Goal: Navigation & Orientation: Find specific page/section

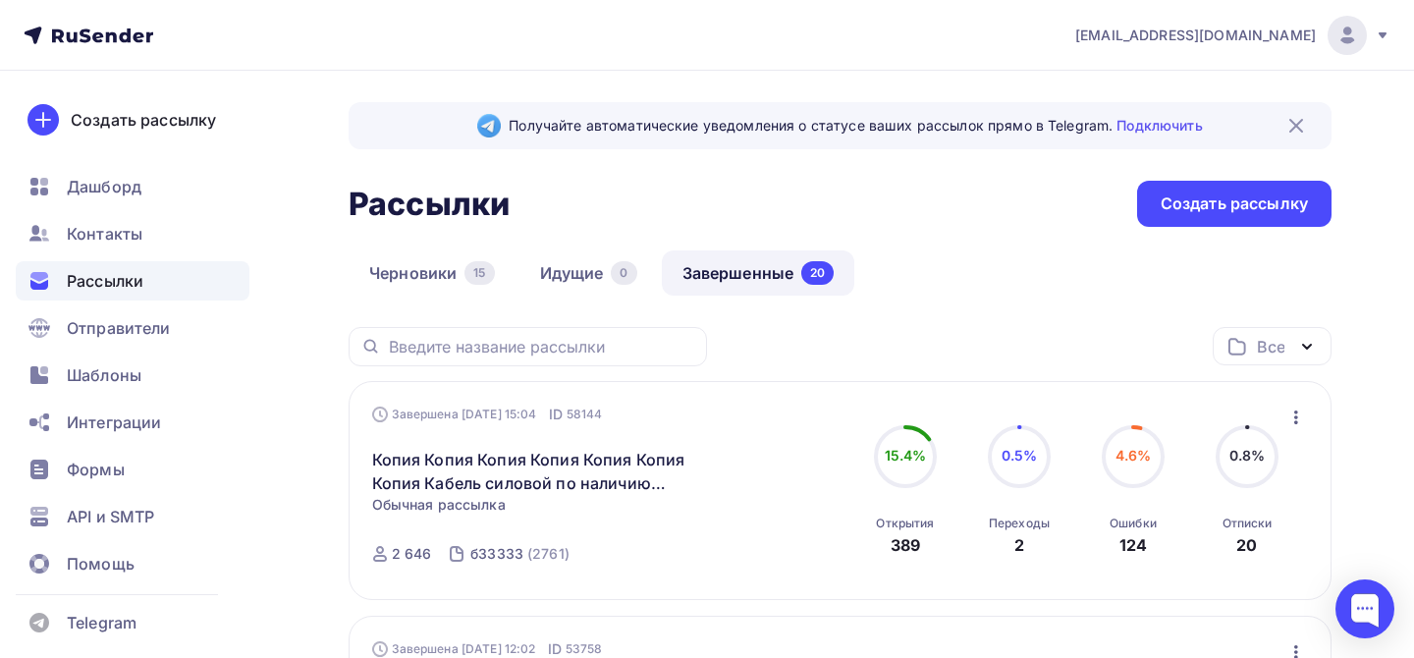
click at [1385, 36] on icon at bounding box center [1383, 35] width 16 height 16
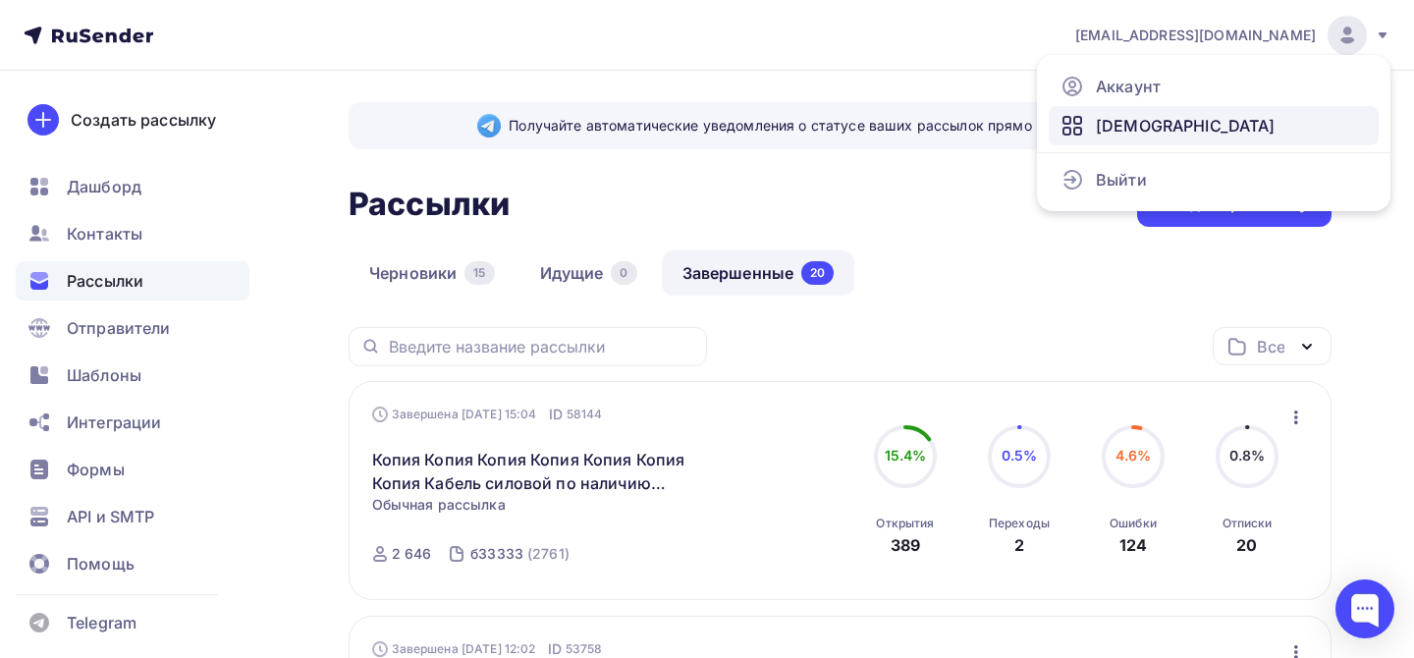
click at [1162, 121] on link "[DEMOGRAPHIC_DATA]" at bounding box center [1214, 125] width 330 height 39
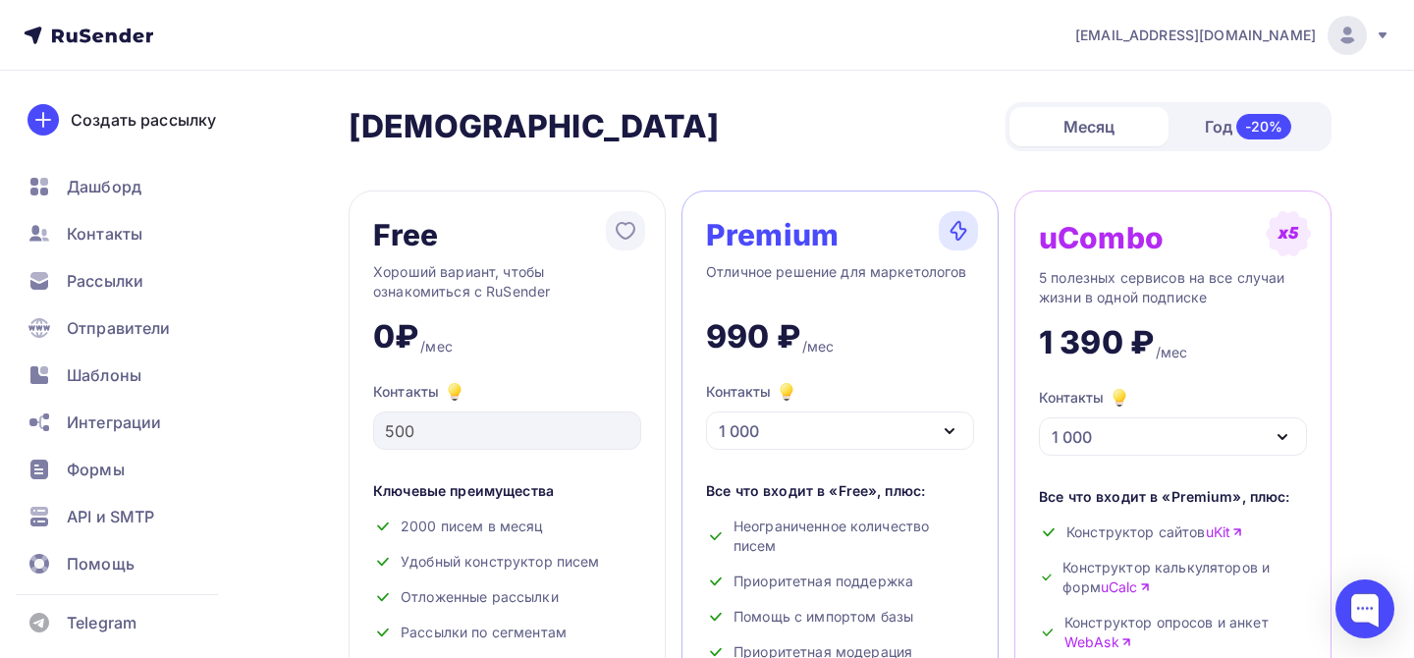
click at [1225, 34] on span "[EMAIL_ADDRESS][DOMAIN_NAME]" at bounding box center [1195, 36] width 241 height 20
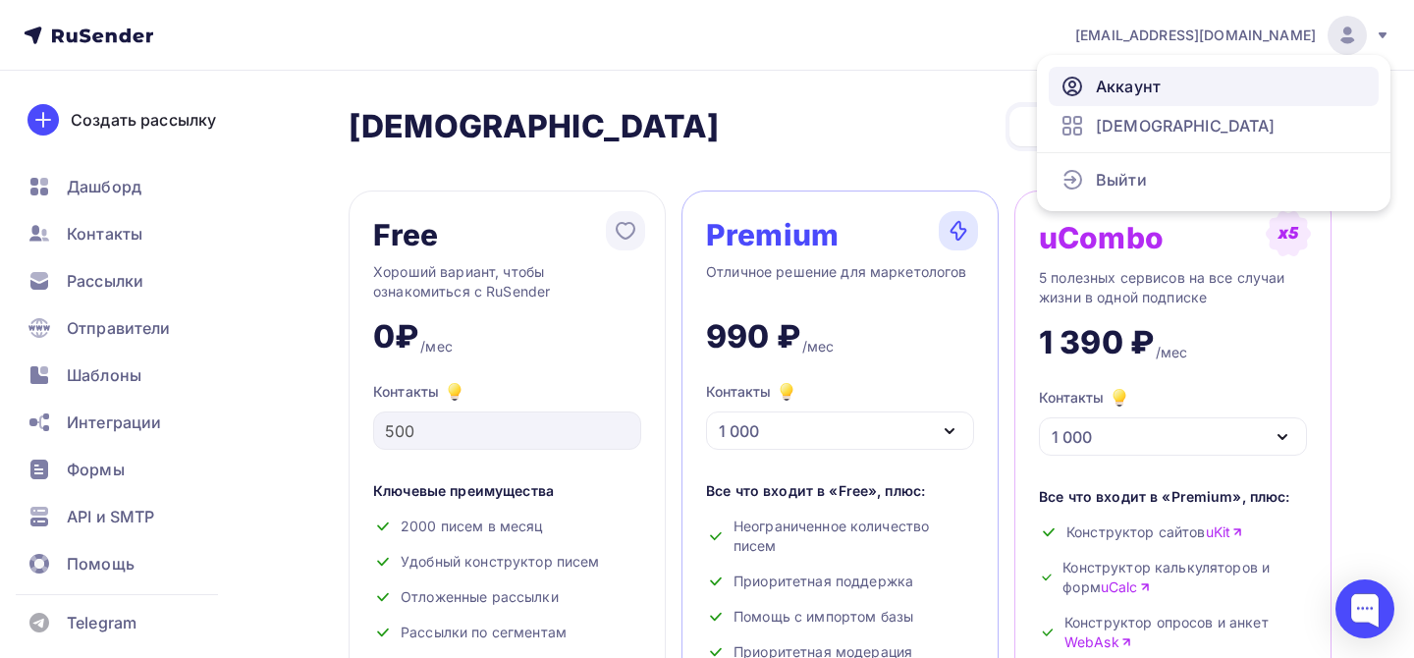
click at [1099, 89] on span "Аккаунт" at bounding box center [1128, 87] width 65 height 24
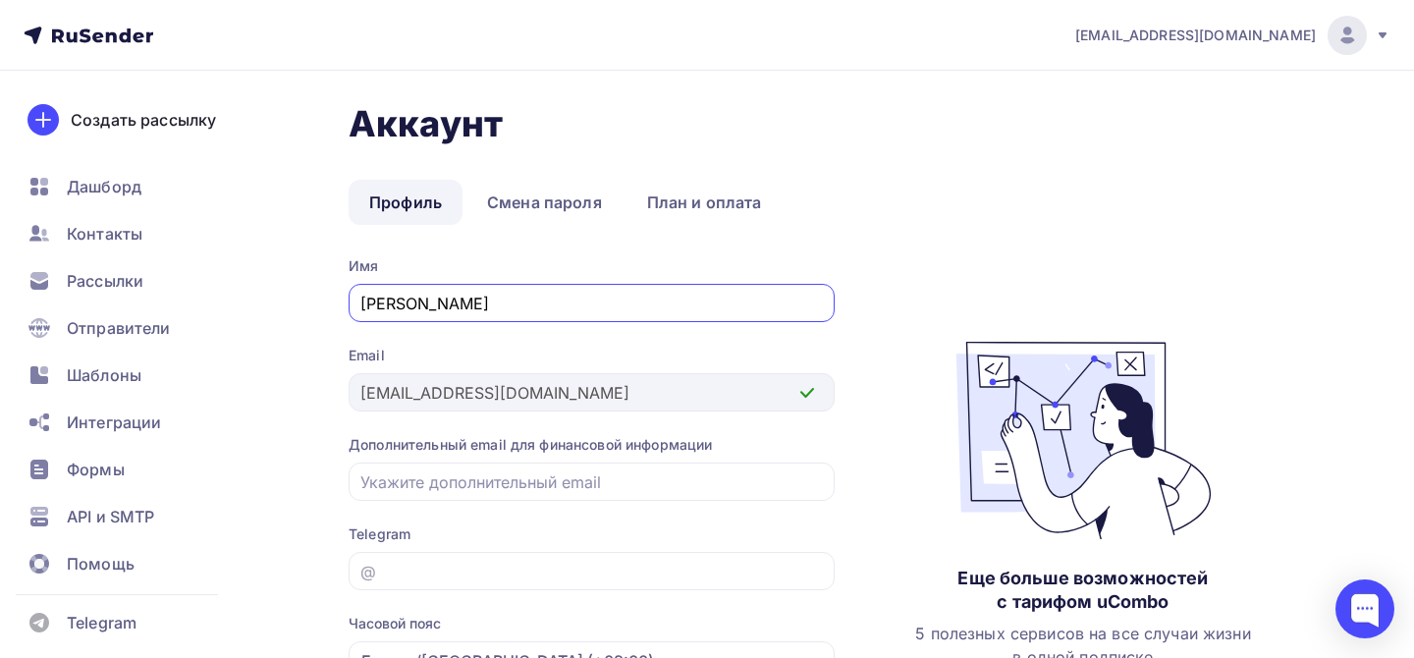
click at [1386, 40] on icon at bounding box center [1383, 35] width 16 height 16
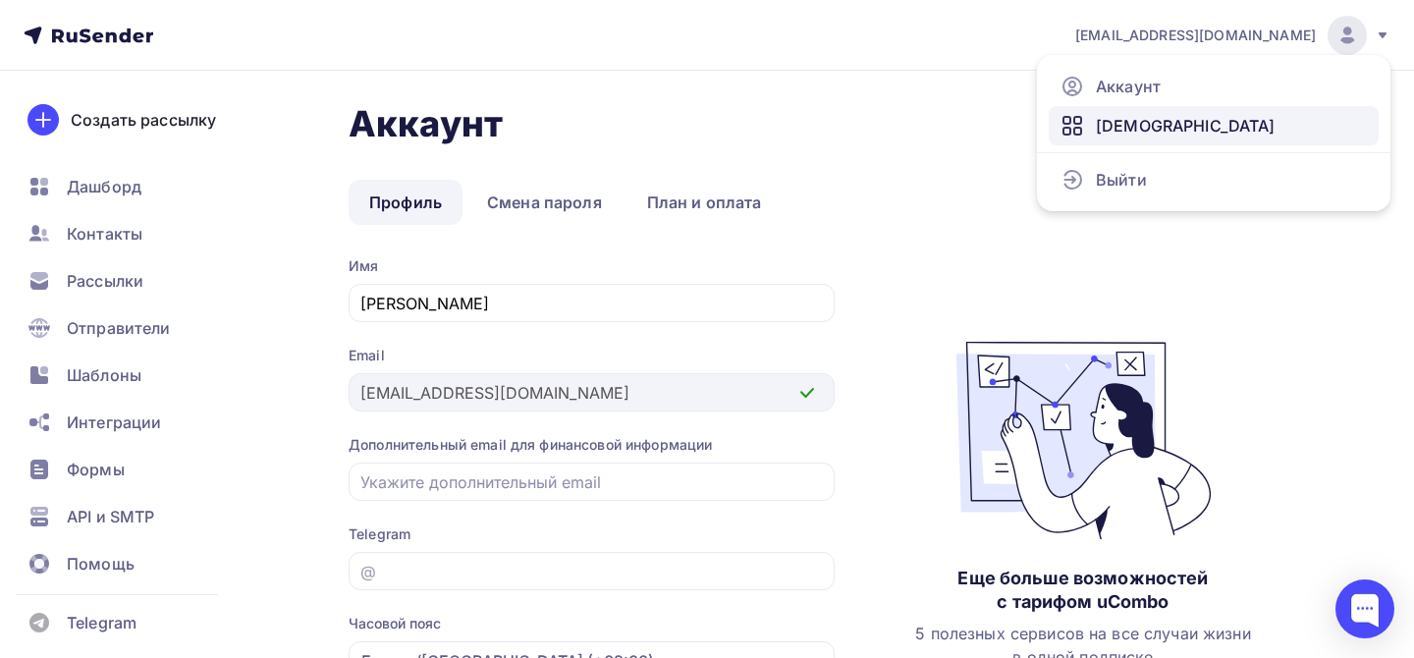
click at [1138, 139] on link "[DEMOGRAPHIC_DATA]" at bounding box center [1214, 125] width 330 height 39
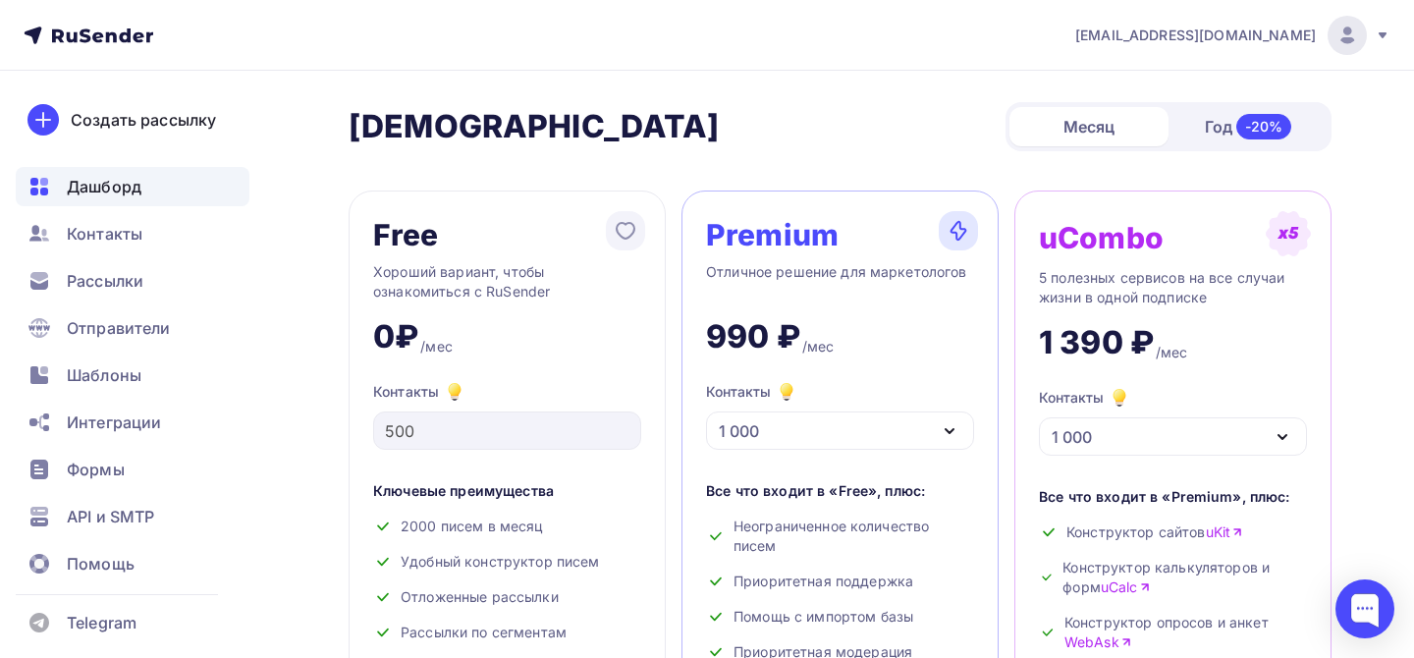
click at [113, 180] on span "Дашборд" at bounding box center [104, 187] width 75 height 24
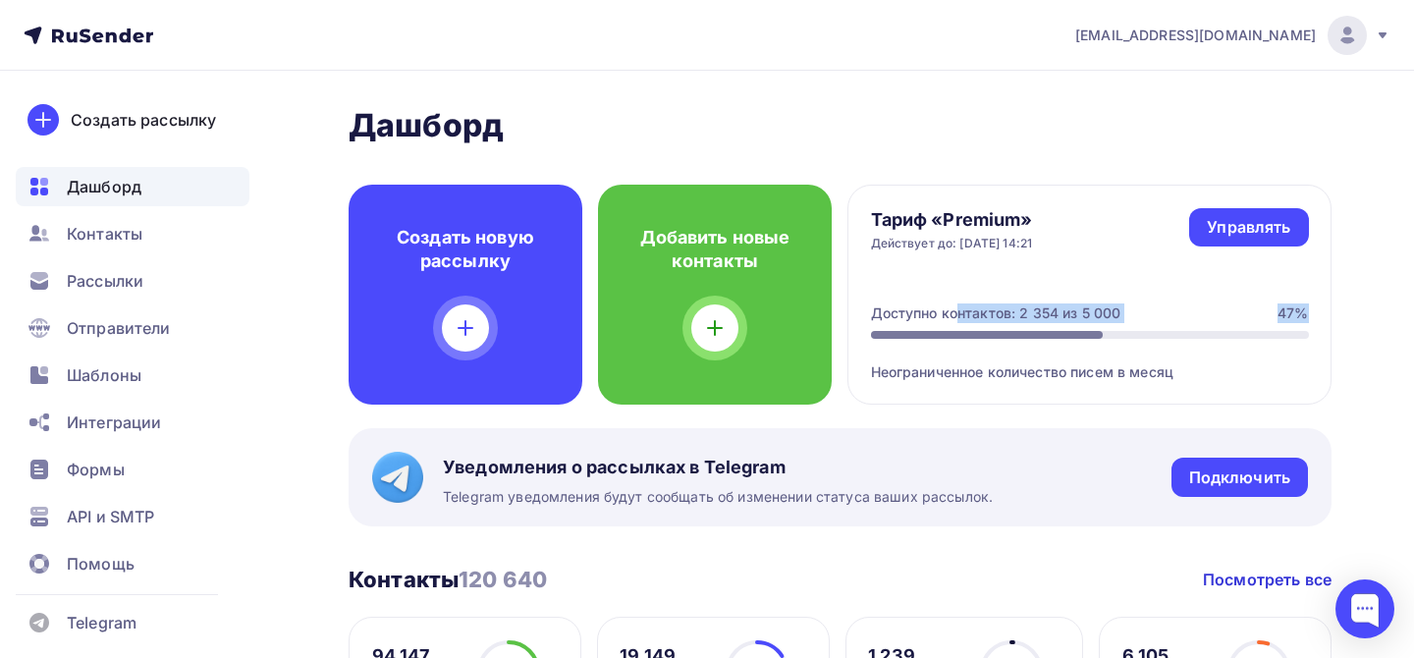
drag, startPoint x: 869, startPoint y: 313, endPoint x: 937, endPoint y: 318, distance: 67.9
click at [932, 321] on div "Доступно контактов: 2 354 из 5 000" at bounding box center [996, 313] width 250 height 20
drag, startPoint x: 937, startPoint y: 318, endPoint x: 979, endPoint y: 386, distance: 79.8
drag, startPoint x: 1020, startPoint y: 315, endPoint x: 1133, endPoint y: 318, distance: 113.0
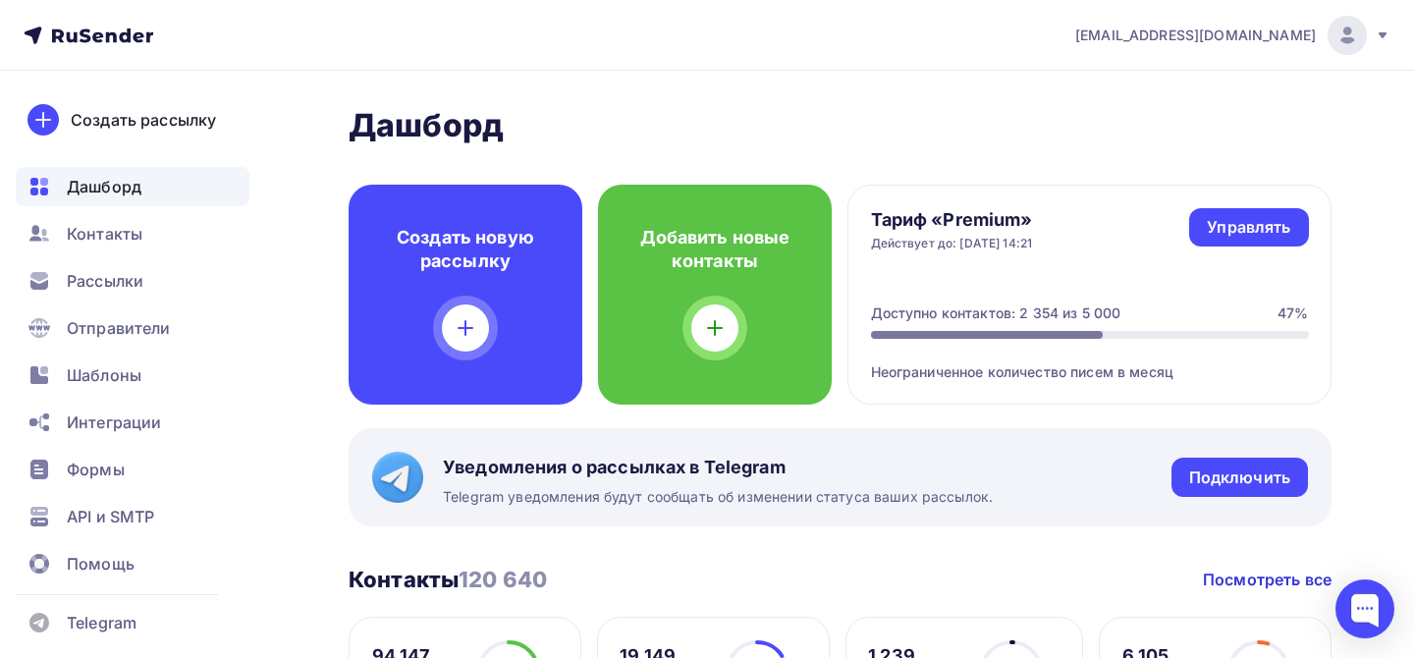
click at [1133, 318] on div "Доступно контактов: 2 354 из 5 000 47%" at bounding box center [1090, 313] width 438 height 20
